Goal: Task Accomplishment & Management: Manage account settings

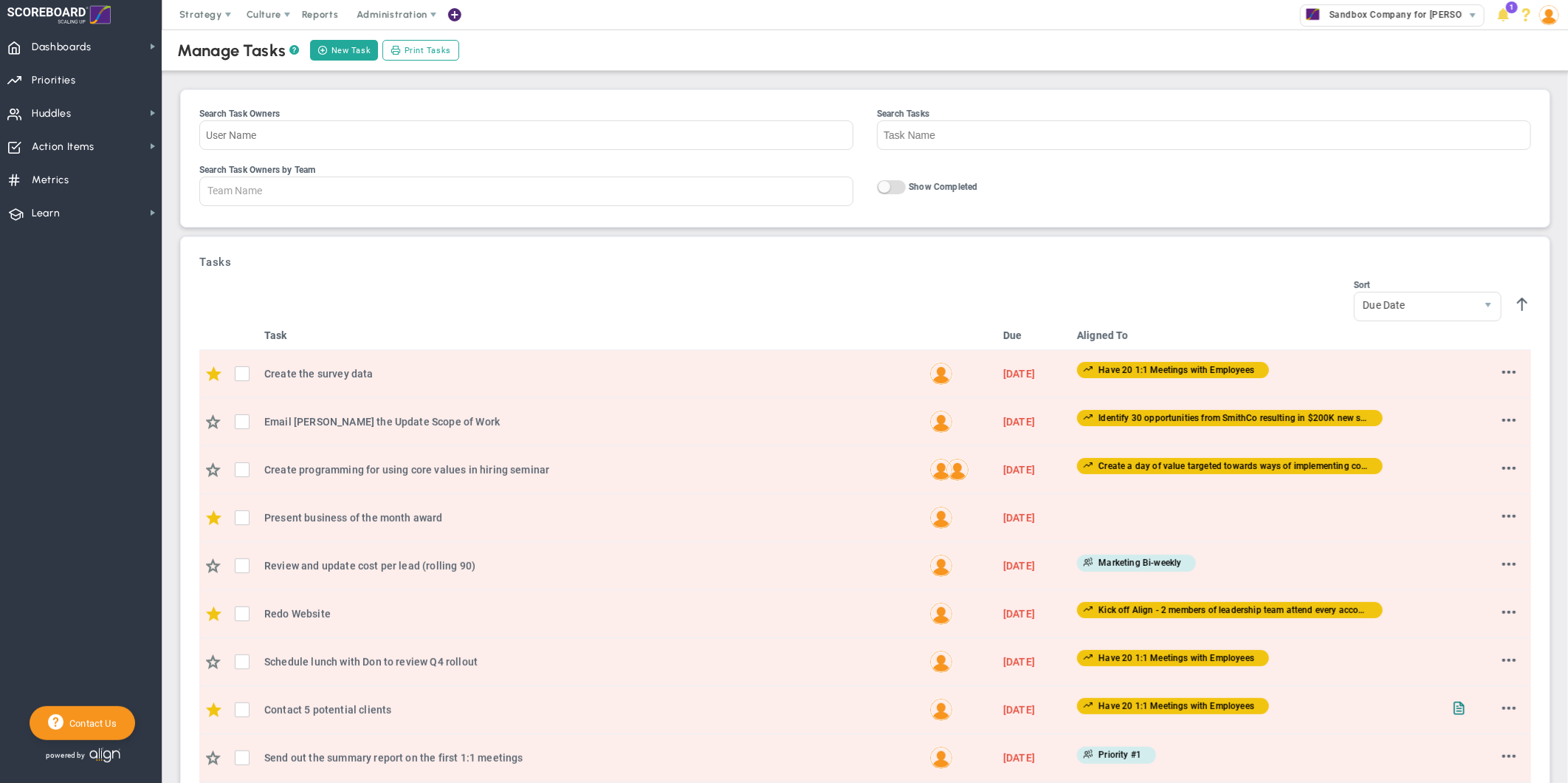
click at [424, 14] on span "Administration" at bounding box center [391, 14] width 70 height 11
click at [411, 42] on span "Manage Users" at bounding box center [407, 44] width 121 height 29
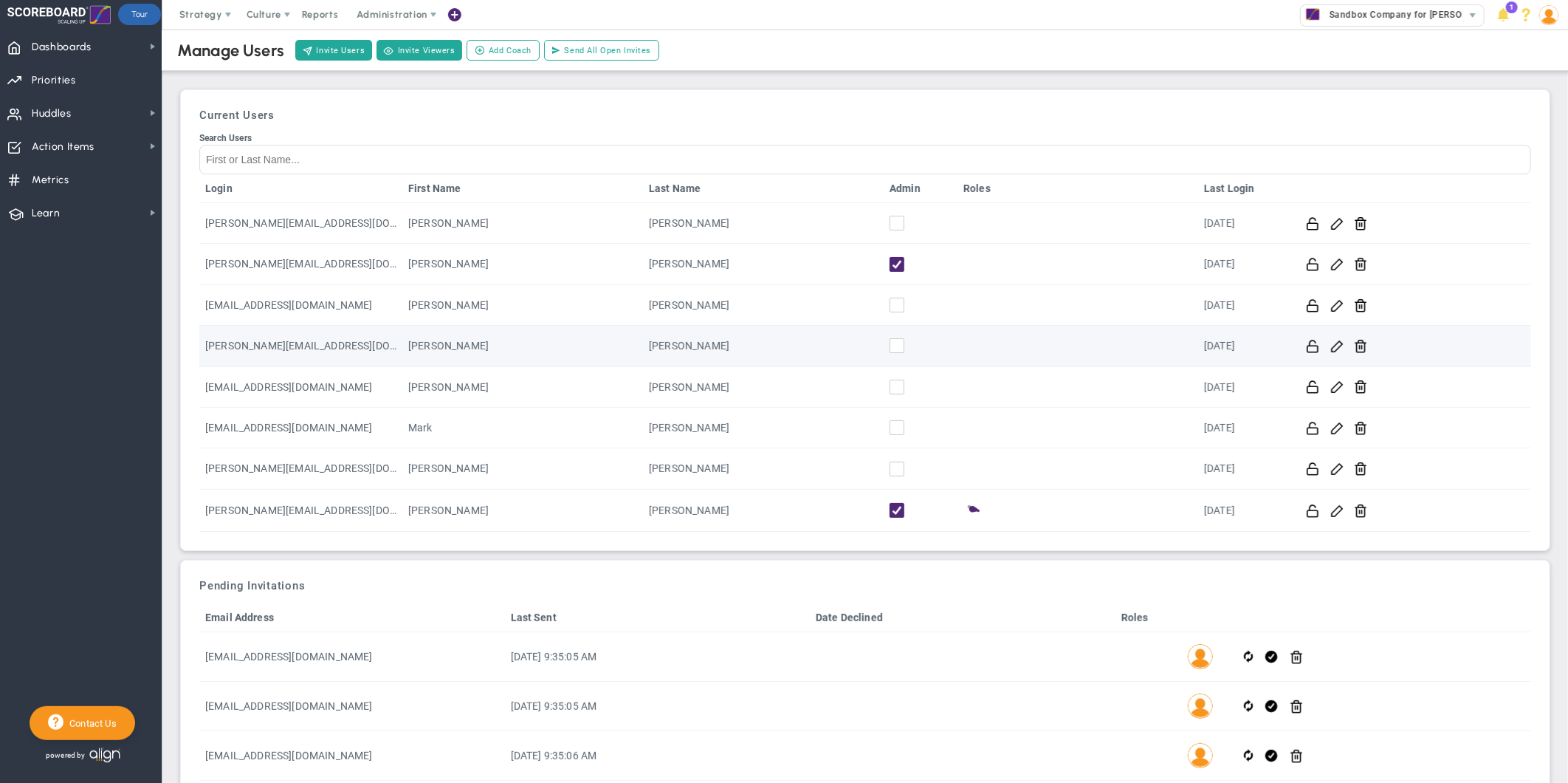
scroll to position [39, 0]
